Goal: Task Accomplishment & Management: Complete application form

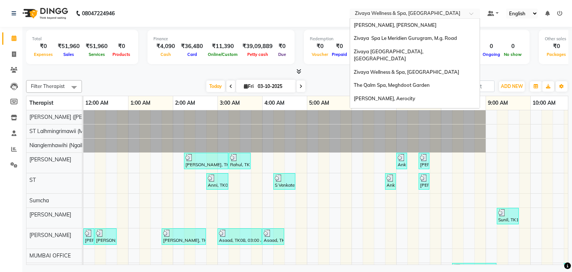
click at [404, 16] on input "text" at bounding box center [408, 13] width 108 height 7
click at [396, 23] on span "[PERSON_NAME], [PERSON_NAME]" at bounding box center [395, 25] width 83 height 6
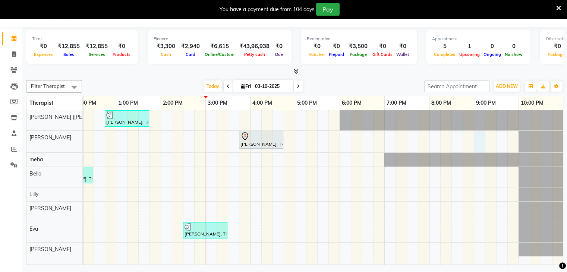
click at [474, 147] on div "[PERSON_NAME], TK04, 12:45 PM-01:45 PM, Swedish De-Stress - 60 Mins Leena, TK06…" at bounding box center [206, 187] width 716 height 155
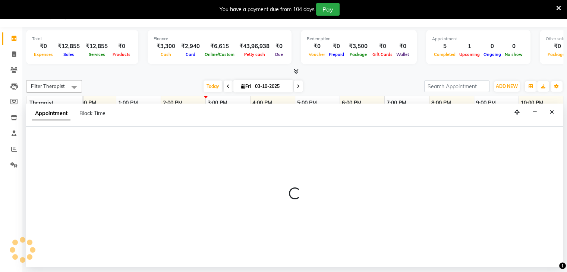
select select "62270"
select select "1260"
select select "tentative"
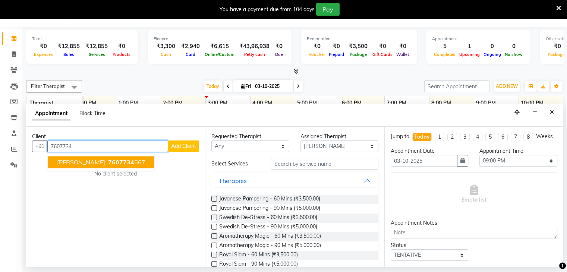
click at [108, 161] on span "7607734" at bounding box center [121, 162] width 26 height 7
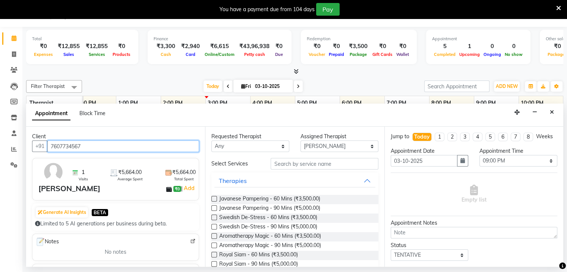
type input "7607734567"
click at [214, 217] on label at bounding box center [214, 218] width 6 height 6
click at [214, 217] on input "checkbox" at bounding box center [213, 218] width 5 height 5
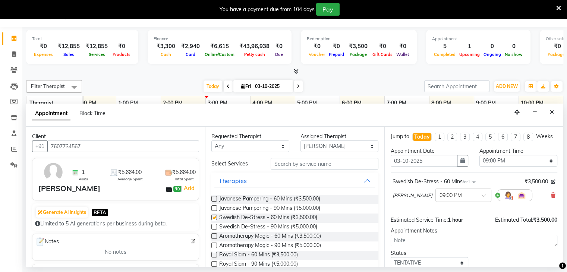
checkbox input "false"
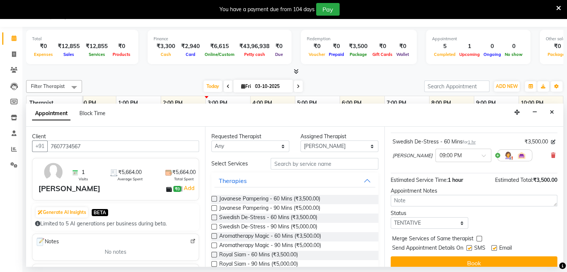
scroll to position [56, 0]
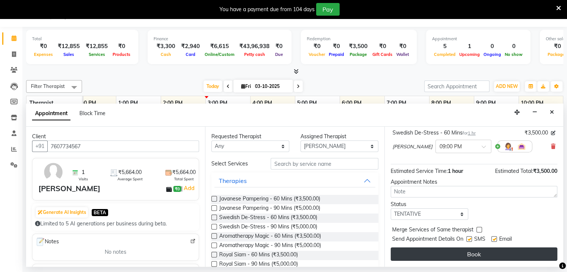
click at [517, 253] on button "Book" at bounding box center [474, 253] width 167 height 13
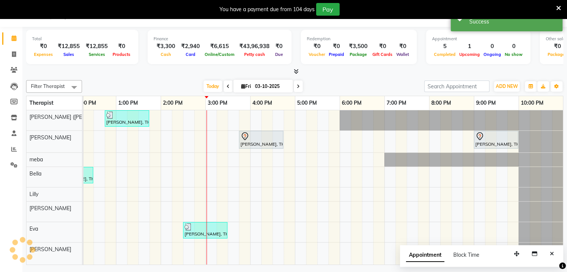
scroll to position [0, 0]
